Goal: Task Accomplishment & Management: Use online tool/utility

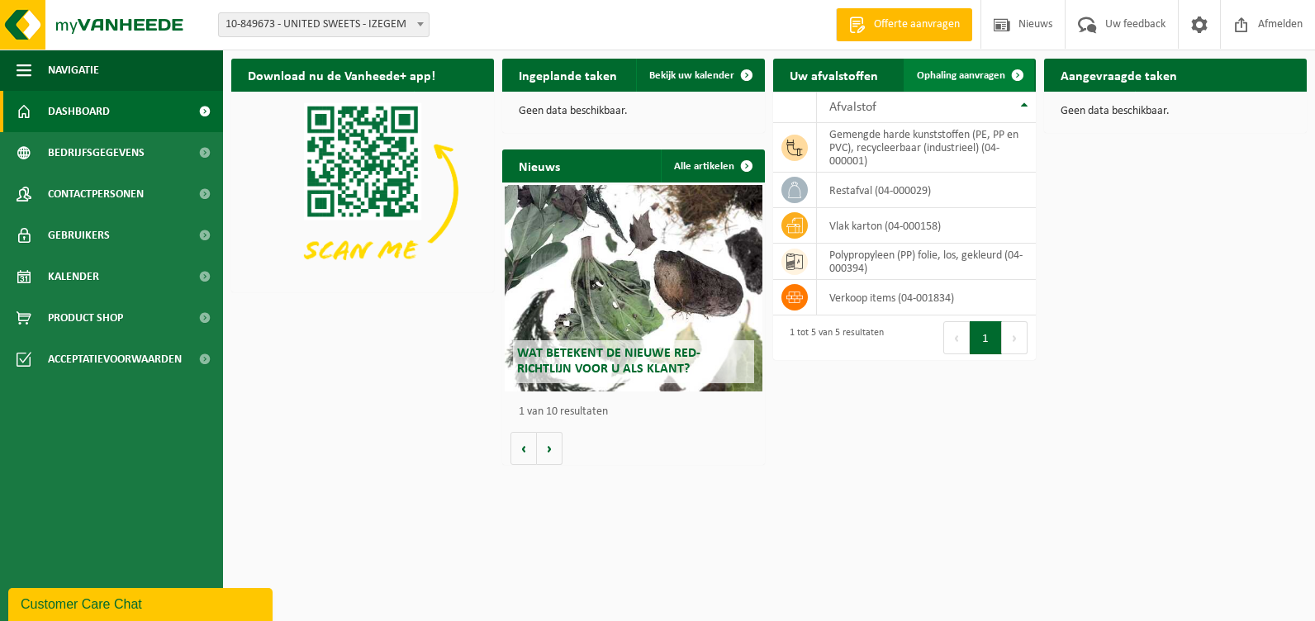
click at [936, 75] on span "Ophaling aanvragen" at bounding box center [961, 75] width 88 height 11
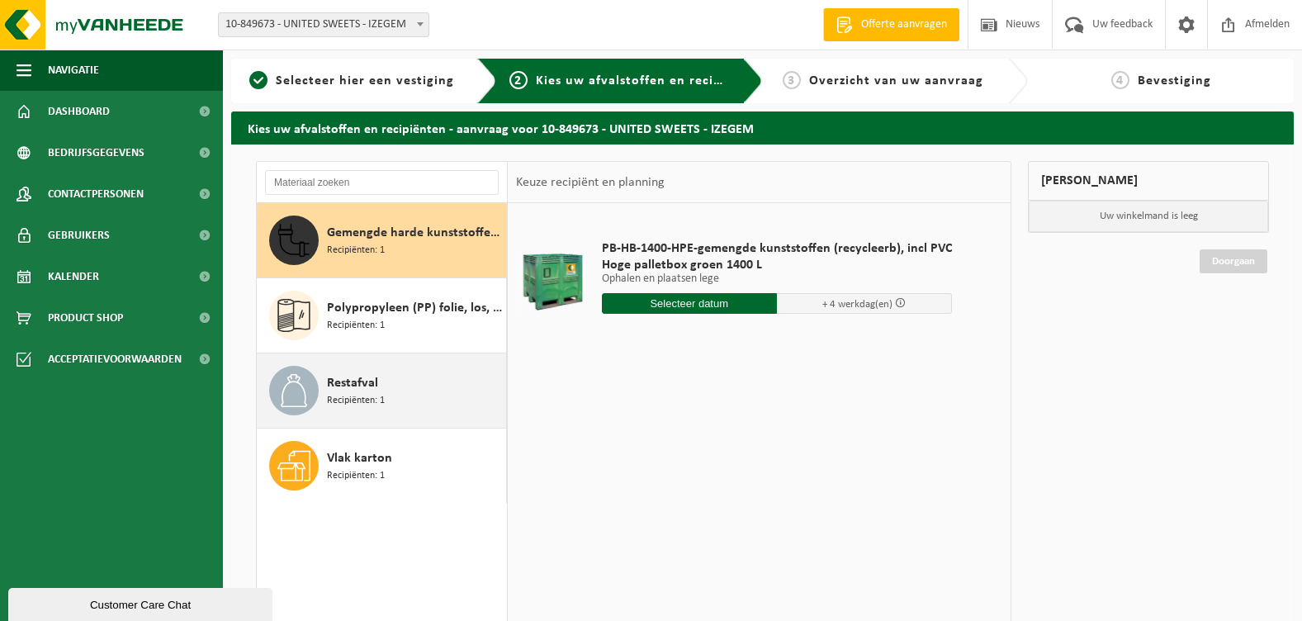
click at [351, 390] on span "Restafval" at bounding box center [352, 383] width 51 height 20
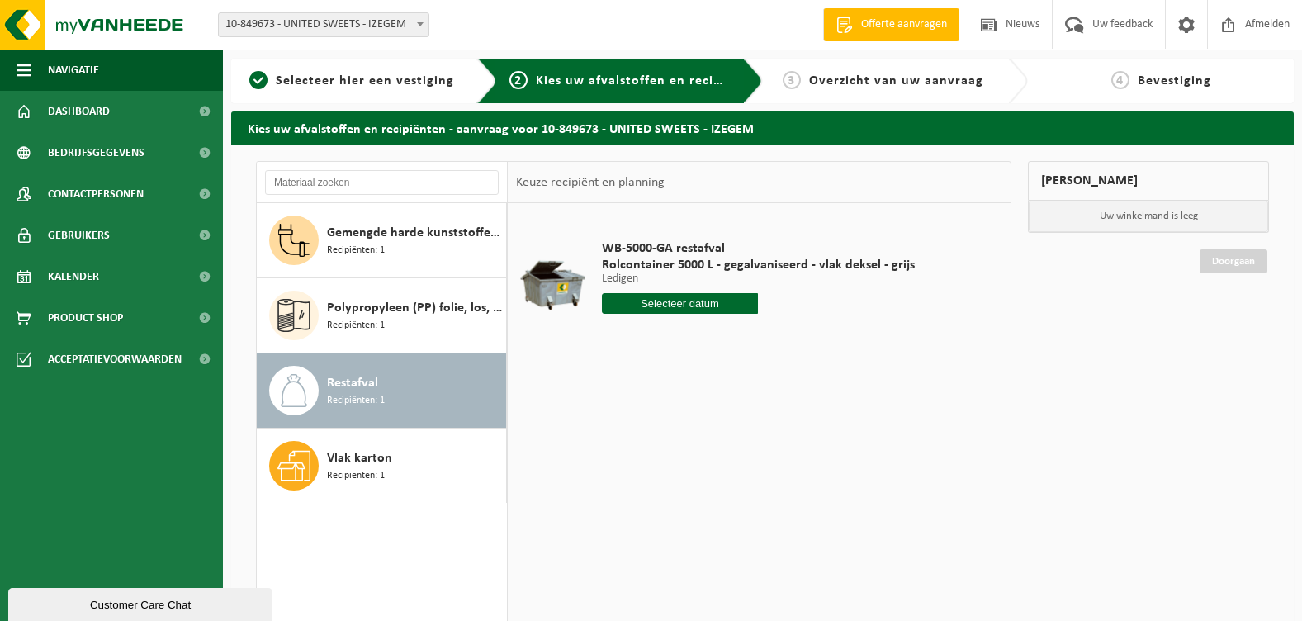
click at [360, 394] on span "Recipiënten: 1" at bounding box center [356, 401] width 58 height 16
click at [672, 305] on input "text" at bounding box center [680, 303] width 157 height 21
click at [793, 343] on icon at bounding box center [789, 341] width 26 height 26
click at [615, 425] on div "6" at bounding box center [617, 423] width 29 height 26
type input "Van 2025-10-06"
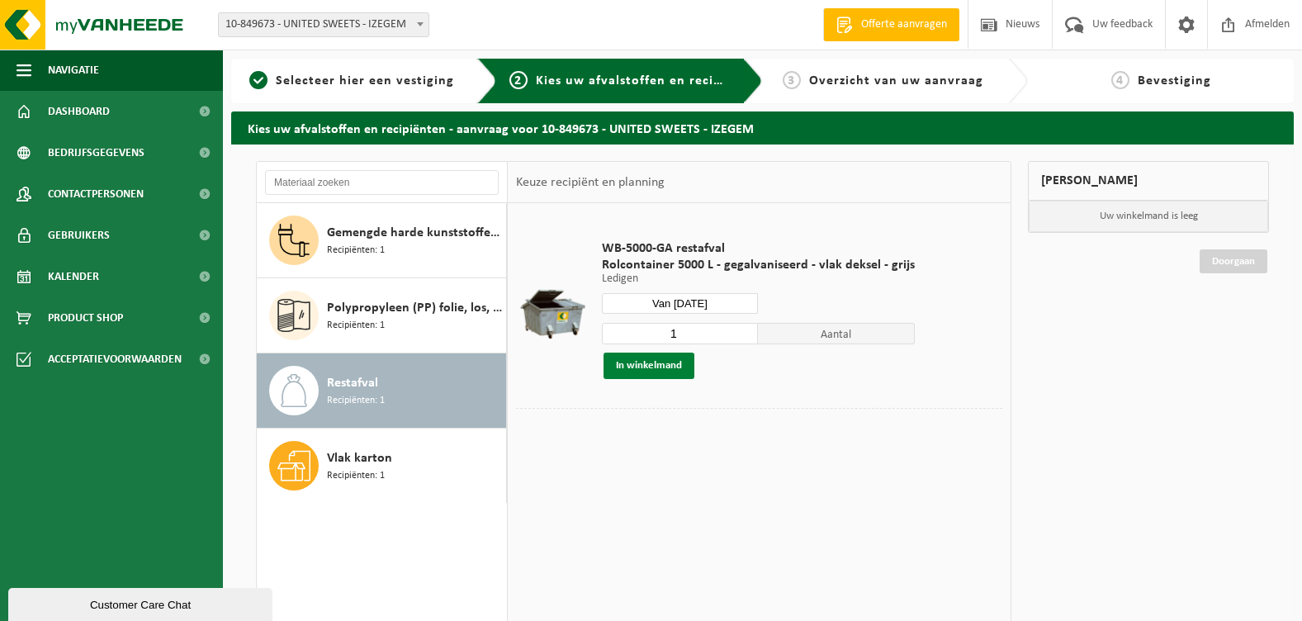
click at [648, 363] on button "In winkelmand" at bounding box center [649, 366] width 91 height 26
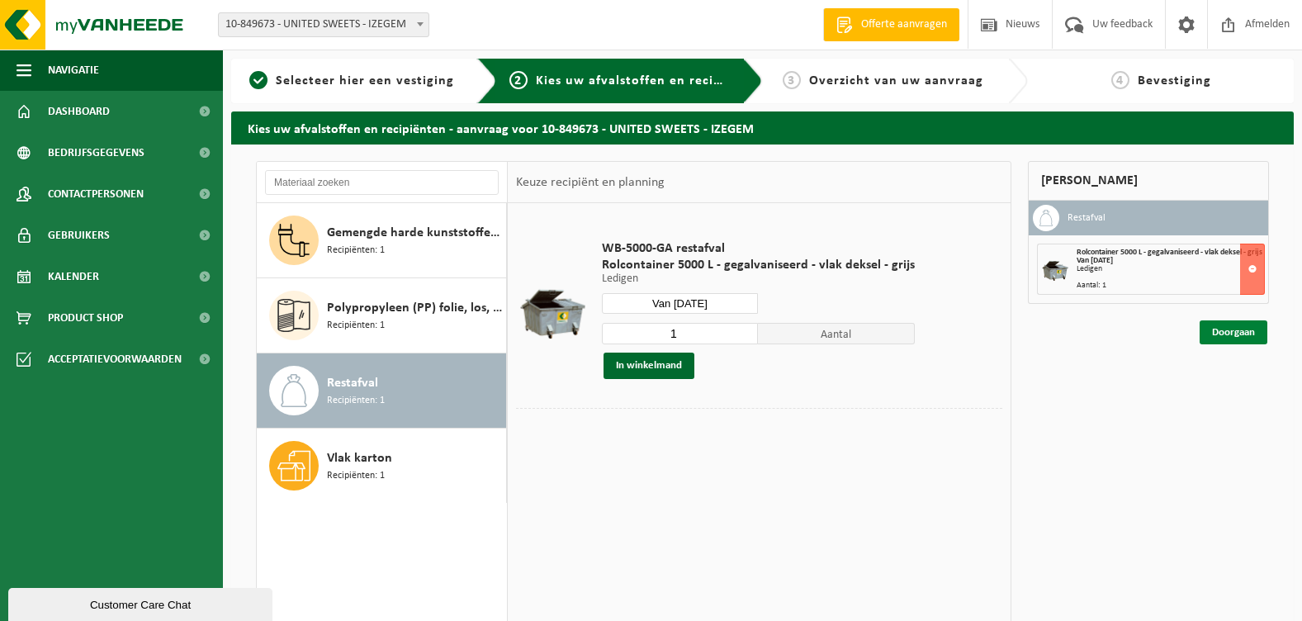
click at [1229, 343] on link "Doorgaan" at bounding box center [1234, 332] width 68 height 24
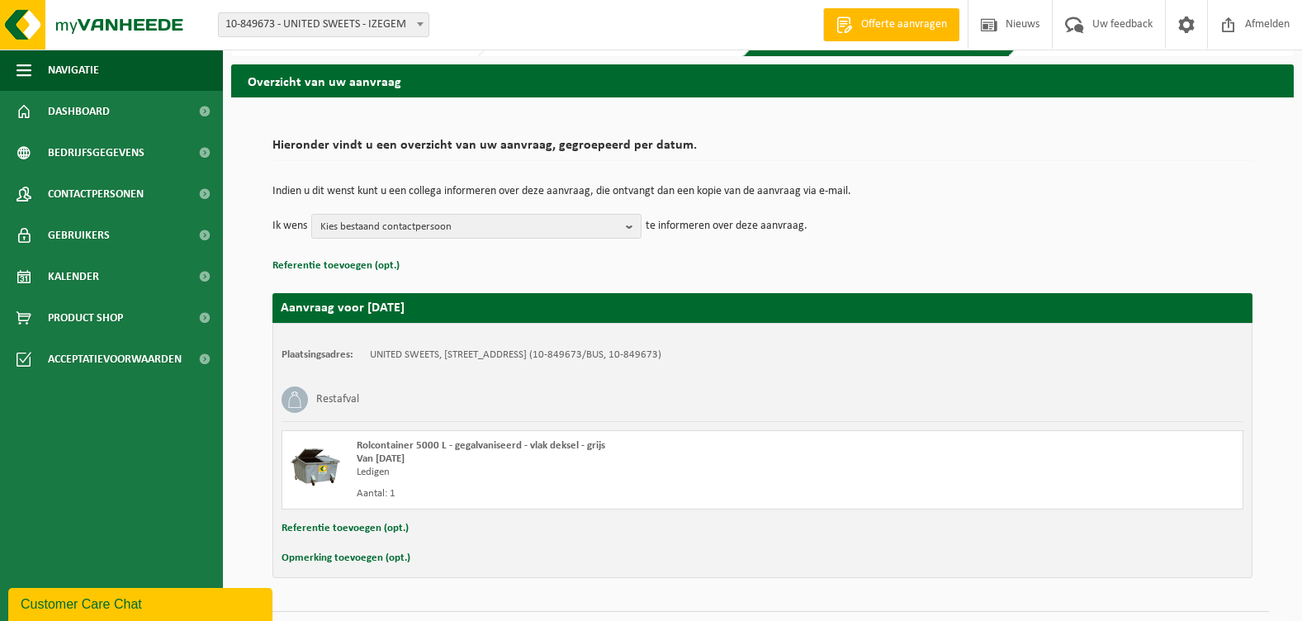
scroll to position [88, 0]
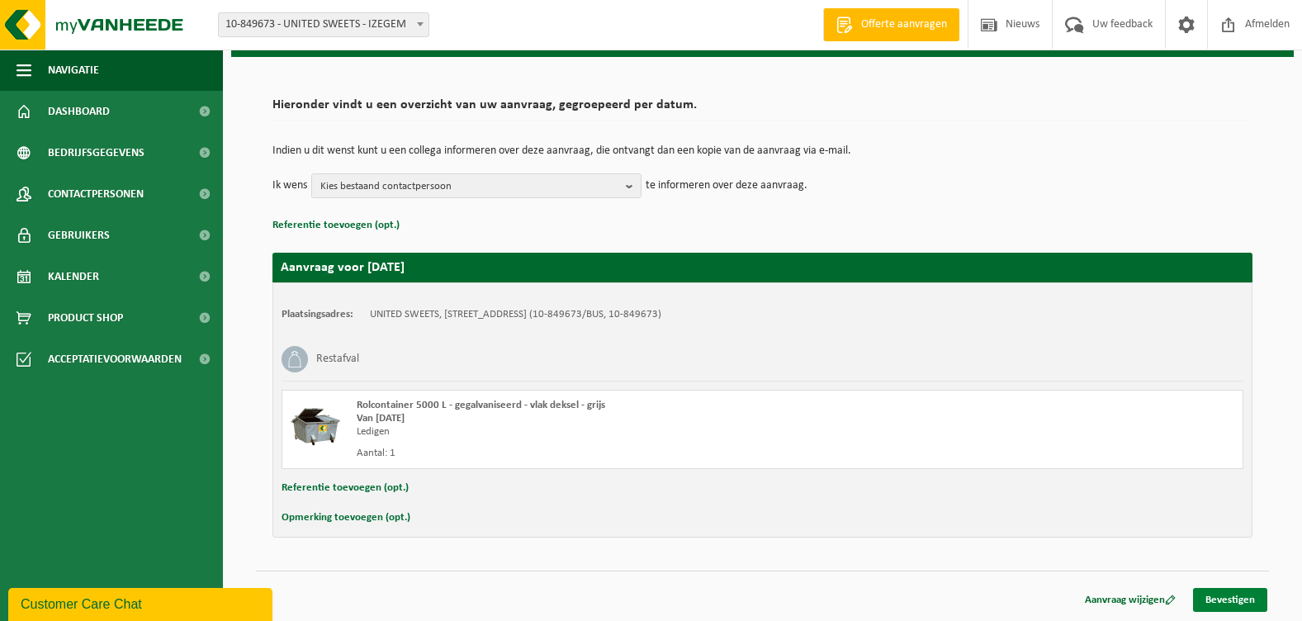
click at [1224, 600] on link "Bevestigen" at bounding box center [1230, 600] width 74 height 24
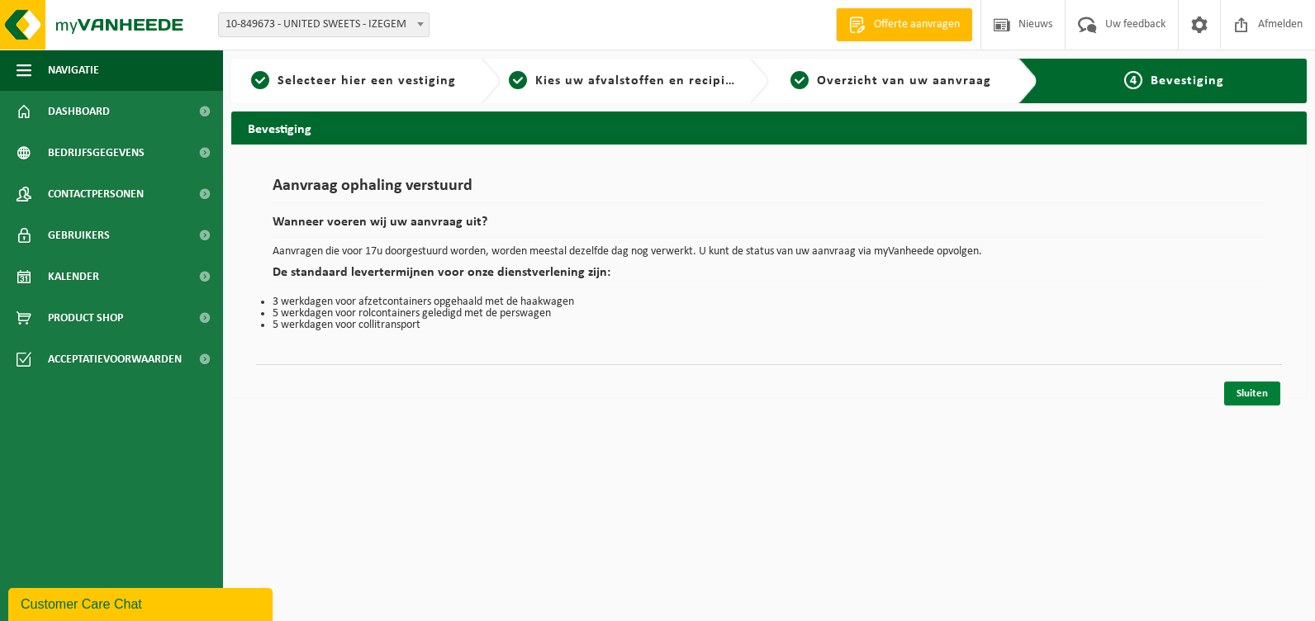
click at [1252, 393] on link "Sluiten" at bounding box center [1252, 394] width 56 height 24
